Goal: Navigation & Orientation: Find specific page/section

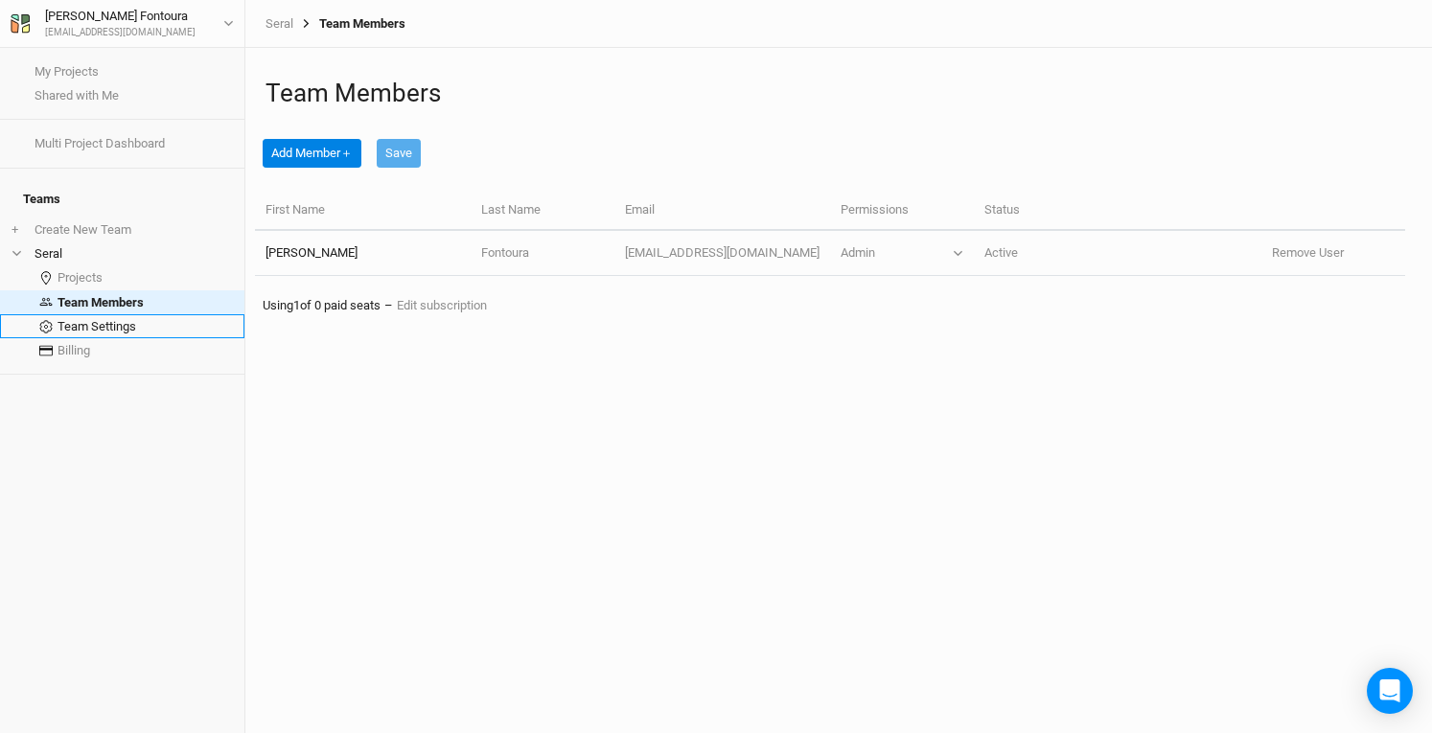
click at [136, 314] on link "Team Settings" at bounding box center [122, 326] width 244 height 24
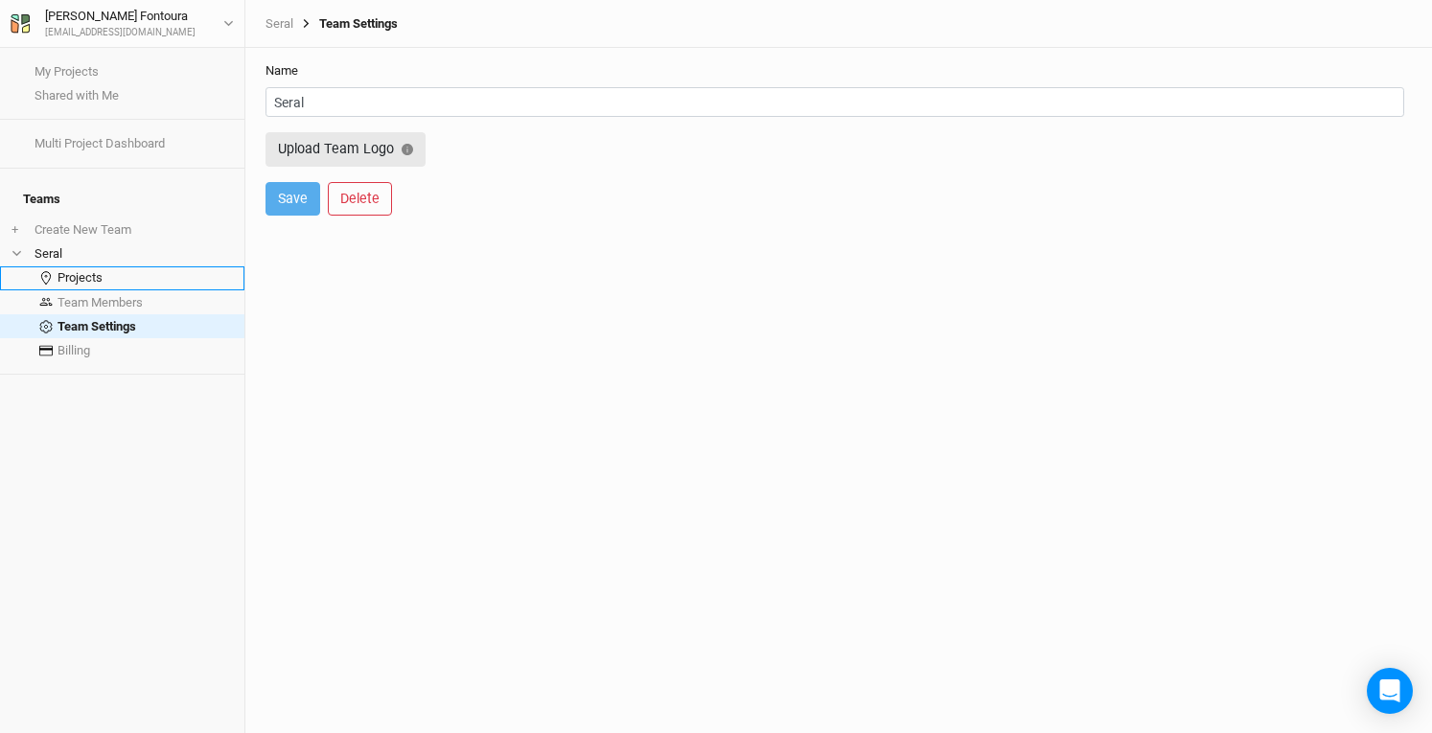
click at [94, 266] on link "Projects" at bounding box center [122, 278] width 244 height 24
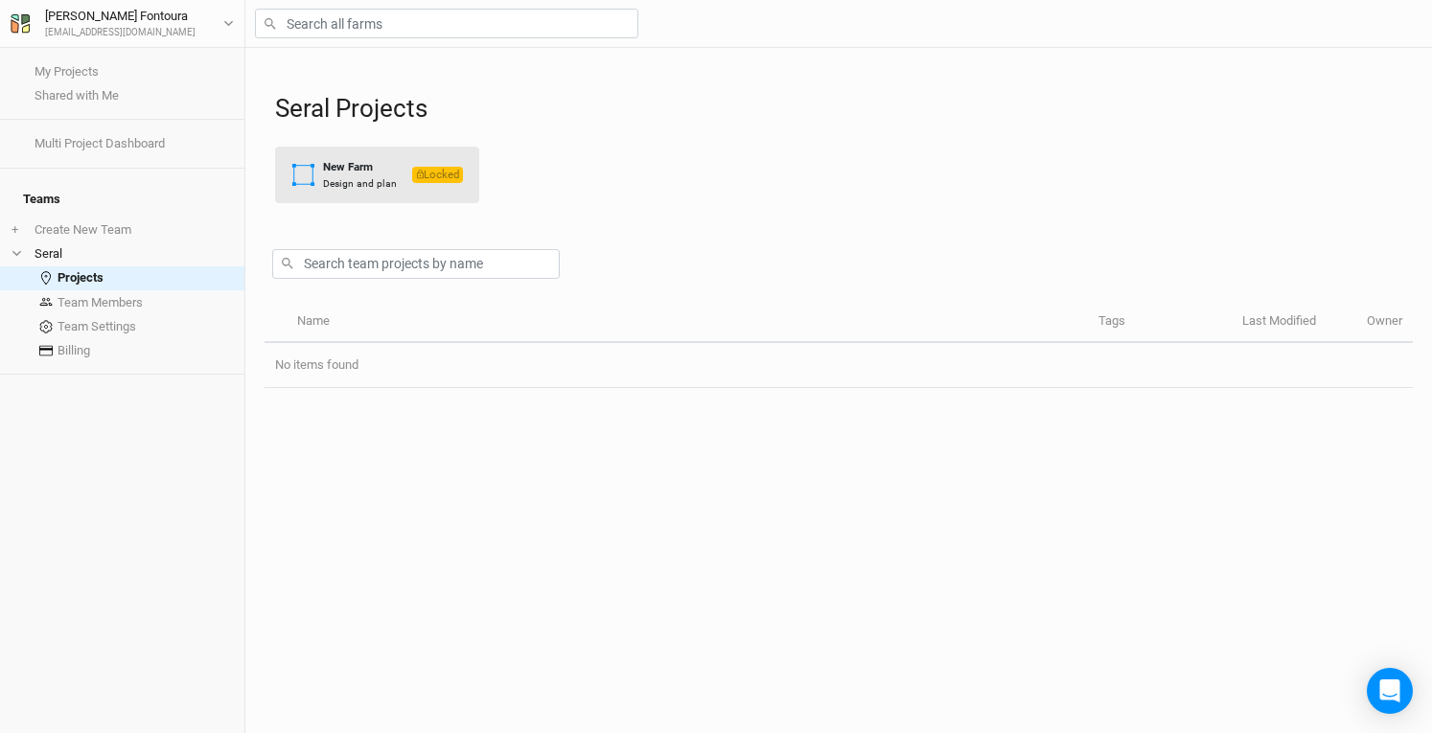
click at [341, 172] on div "New Farm" at bounding box center [360, 167] width 74 height 16
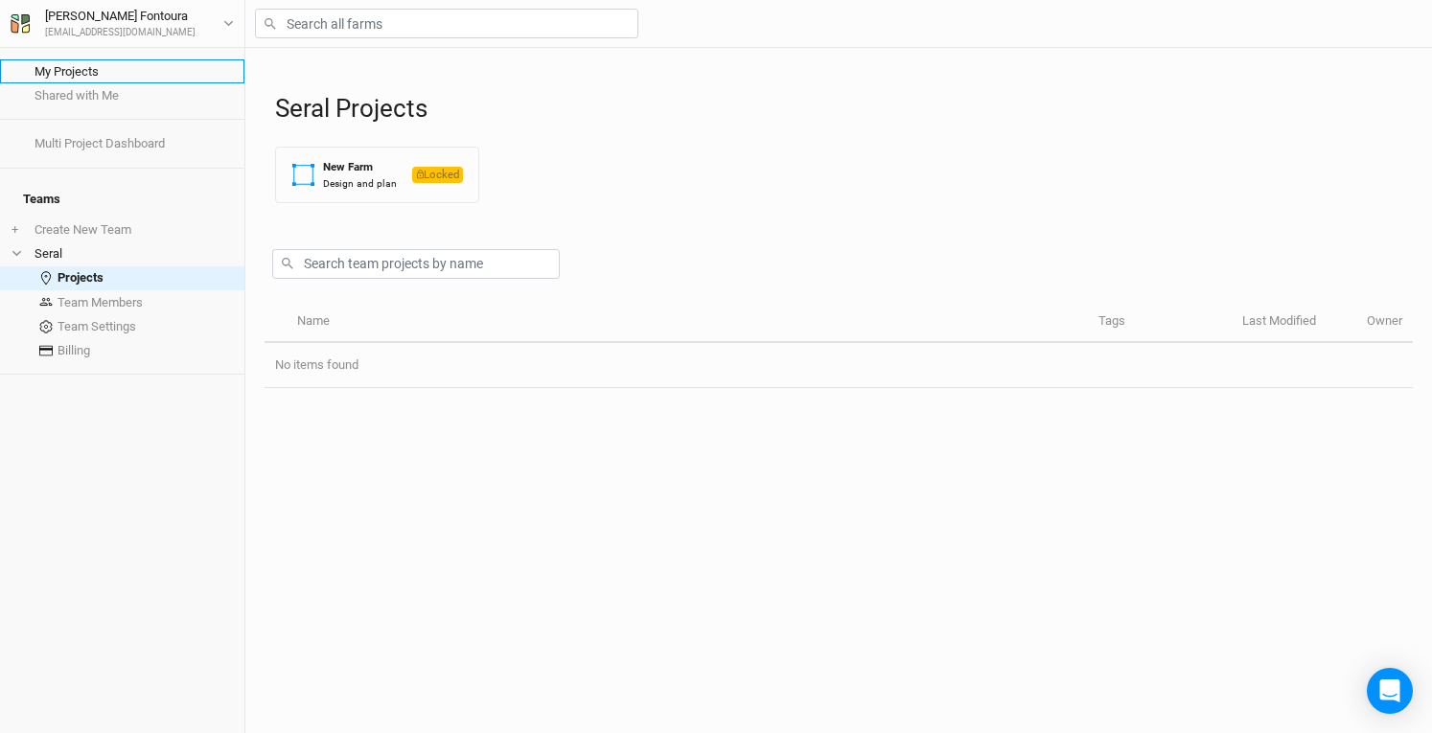
click at [107, 74] on link "My Projects" at bounding box center [122, 71] width 244 height 24
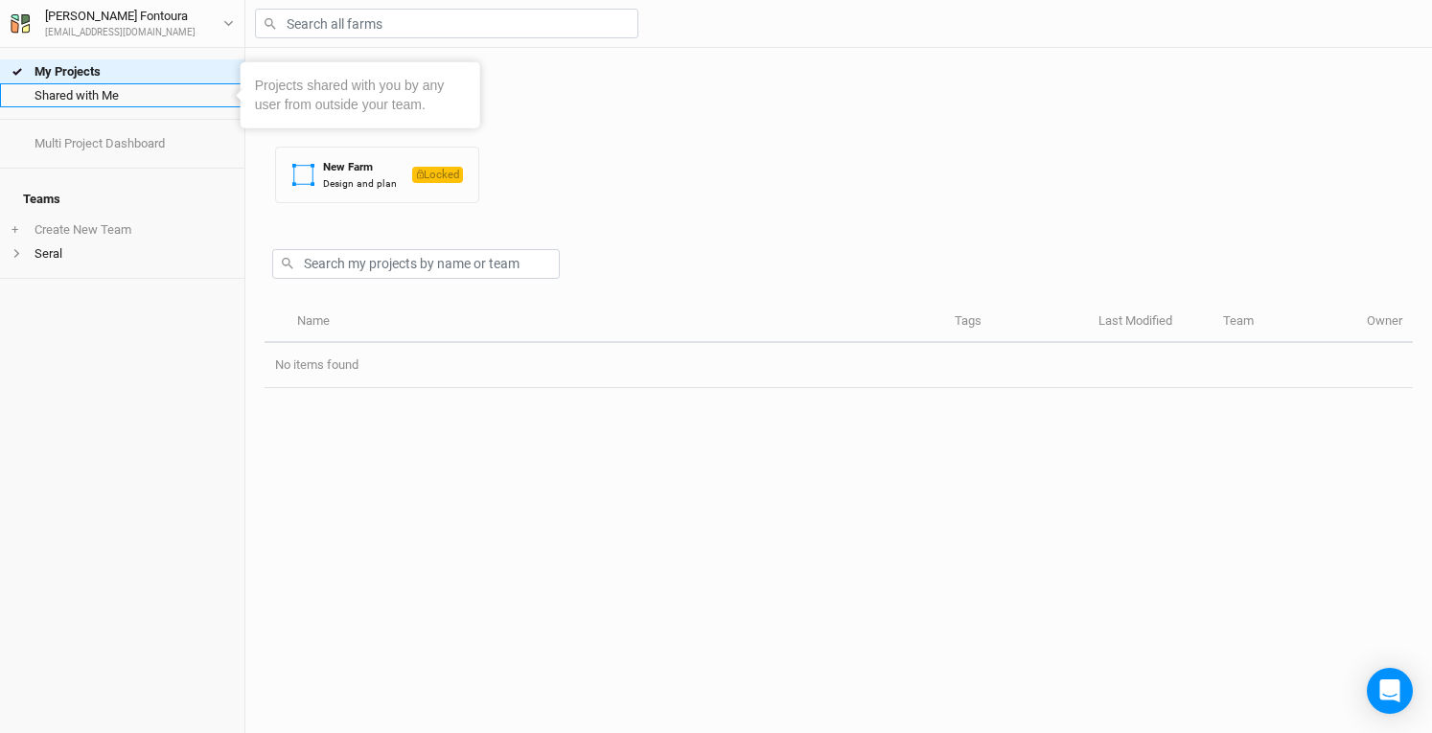
click at [117, 99] on link "Shared with Me" at bounding box center [122, 95] width 244 height 24
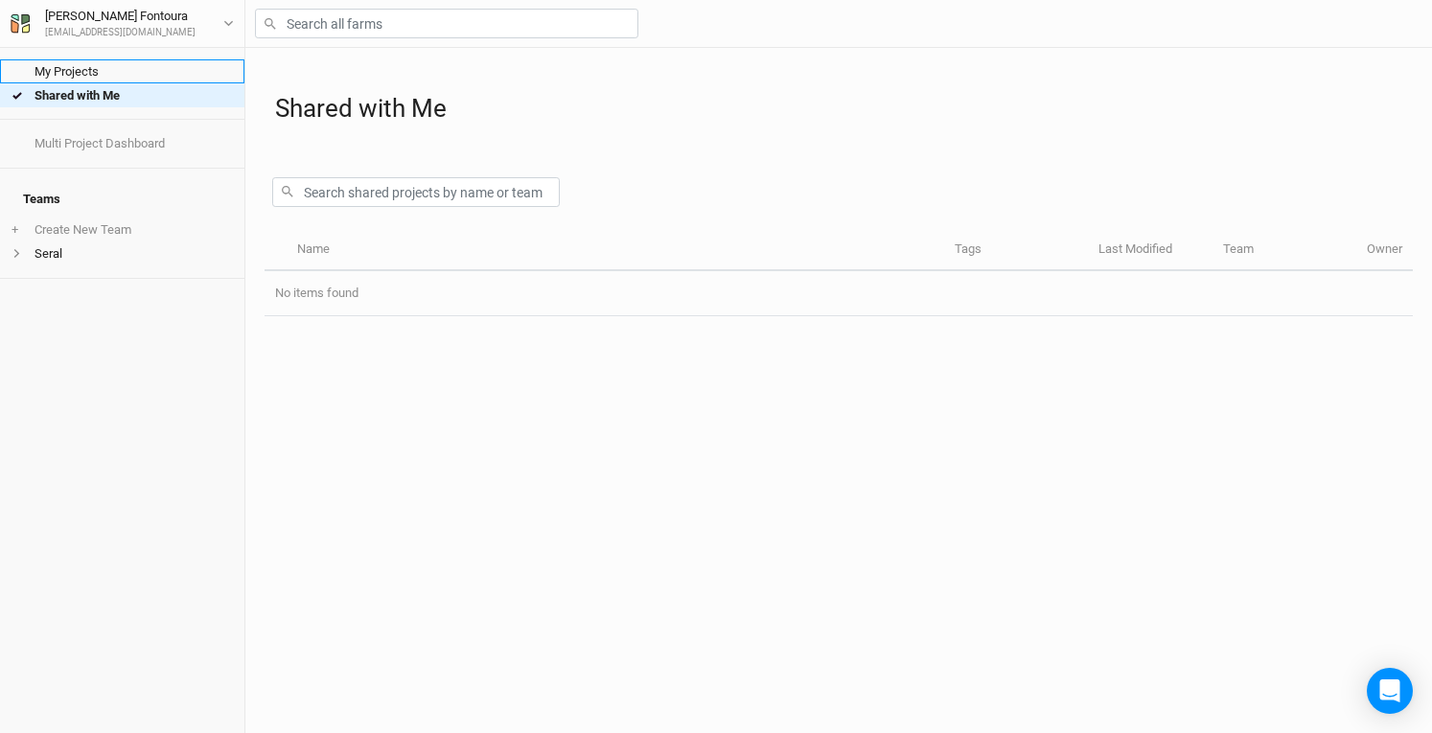
click at [111, 69] on link "My Projects" at bounding box center [122, 71] width 244 height 24
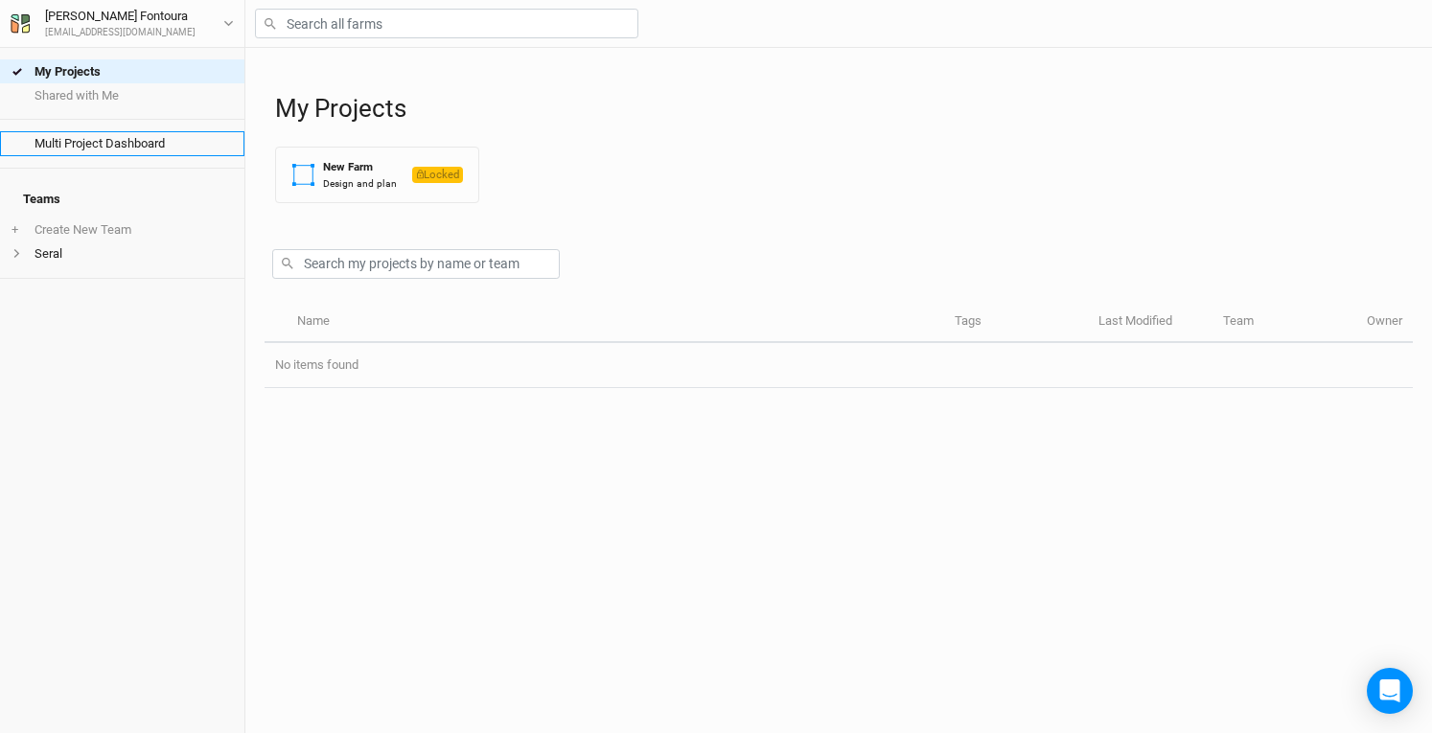
click at [125, 140] on link "Multi Project Dashboard" at bounding box center [122, 143] width 244 height 24
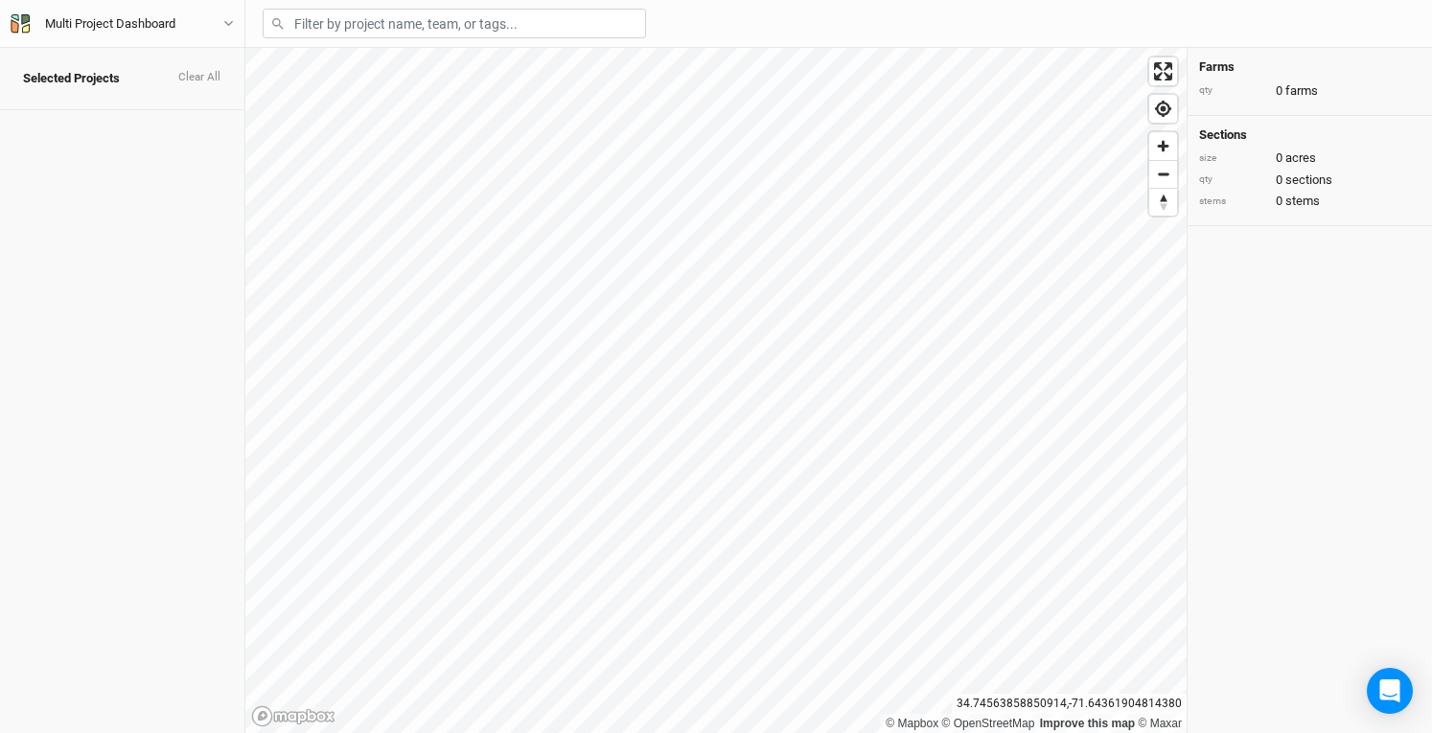
click at [103, 250] on div "Selected Projects Clear All Multi Project Dashboard Back User settings Imperial…" at bounding box center [716, 366] width 1432 height 733
